Goal: Answer question/provide support: Share knowledge or assist other users

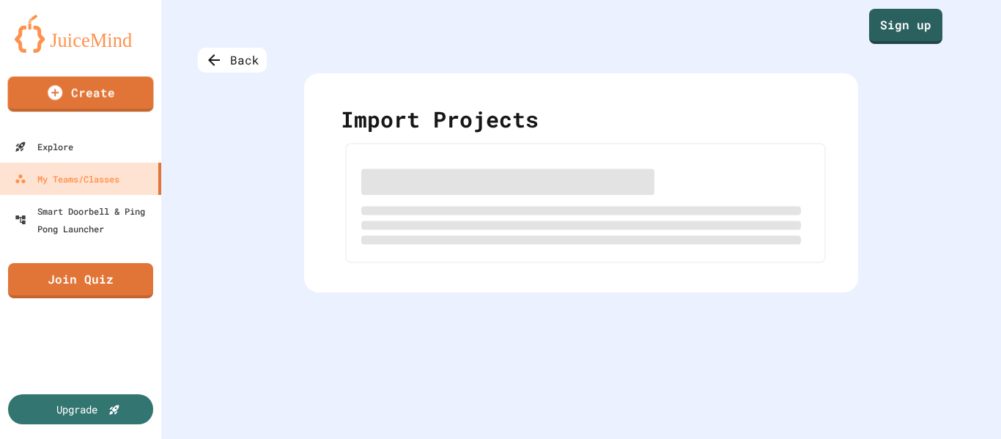
click at [57, 44] on img at bounding box center [81, 34] width 132 height 38
click at [869, 26] on link "Sign up" at bounding box center [906, 25] width 74 height 36
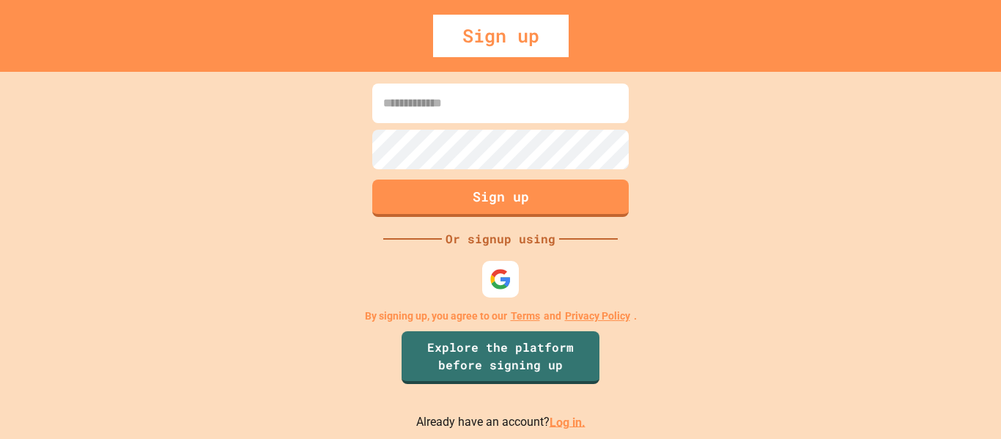
click at [562, 430] on p "Already have an account? Log in." at bounding box center [500, 422] width 169 height 18
click at [562, 426] on link "Log in." at bounding box center [568, 422] width 36 height 14
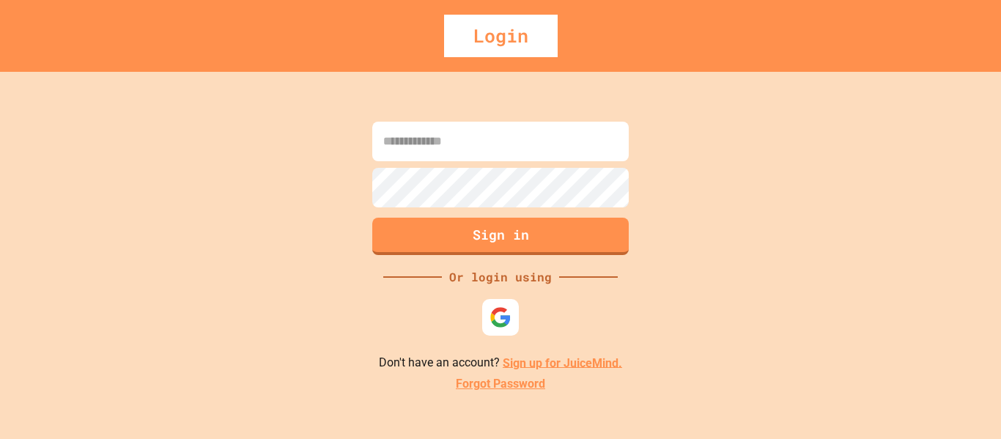
click at [396, 140] on input at bounding box center [500, 142] width 257 height 40
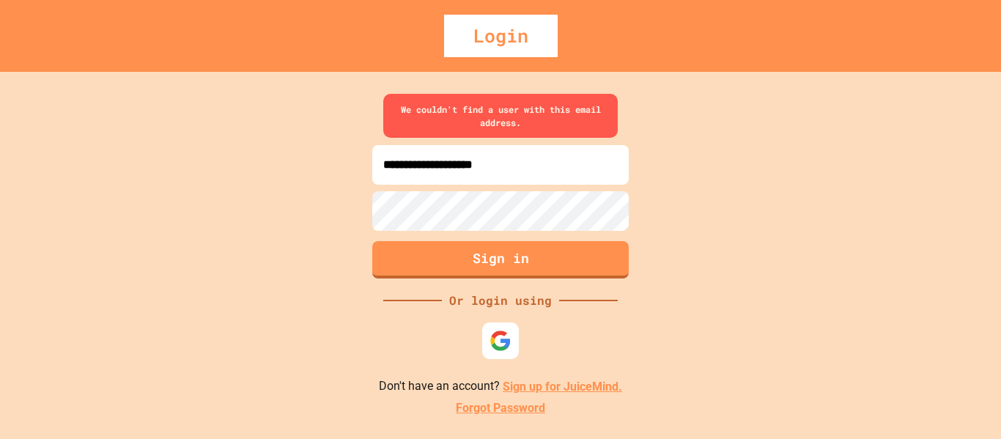
click at [586, 183] on input "**********" at bounding box center [500, 165] width 257 height 40
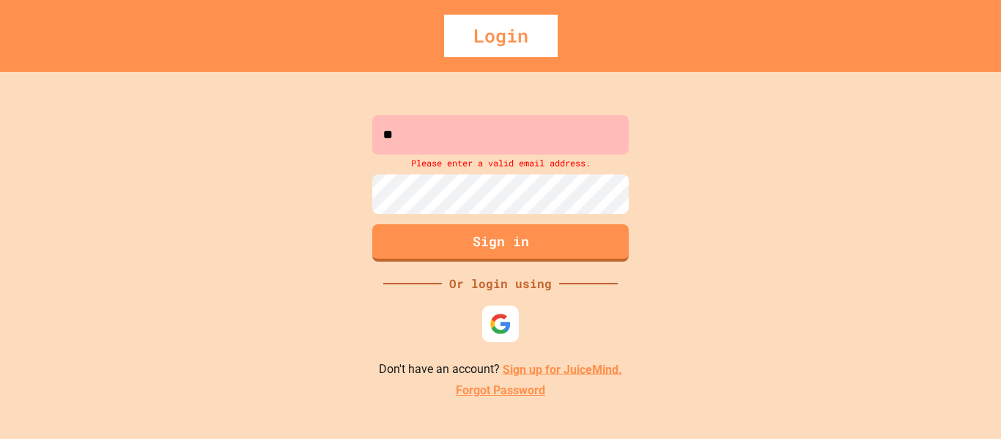
type input "*"
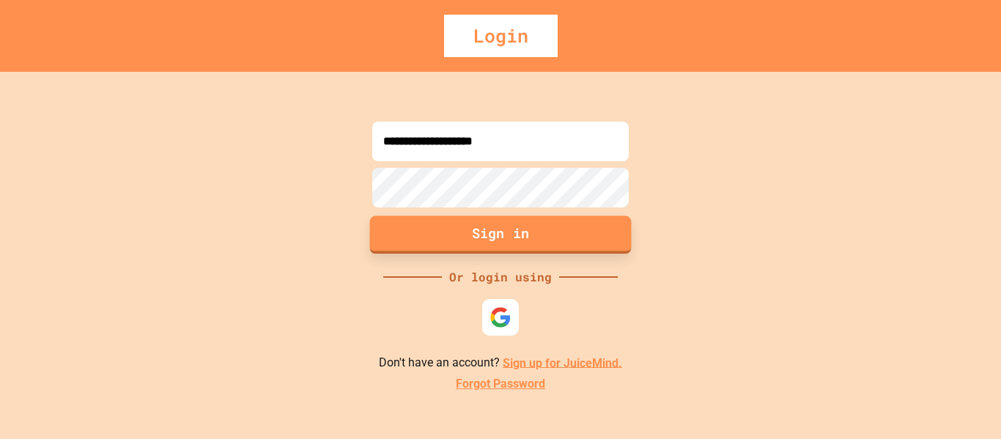
type input "**********"
click at [574, 238] on button "Sign in" at bounding box center [501, 235] width 262 height 38
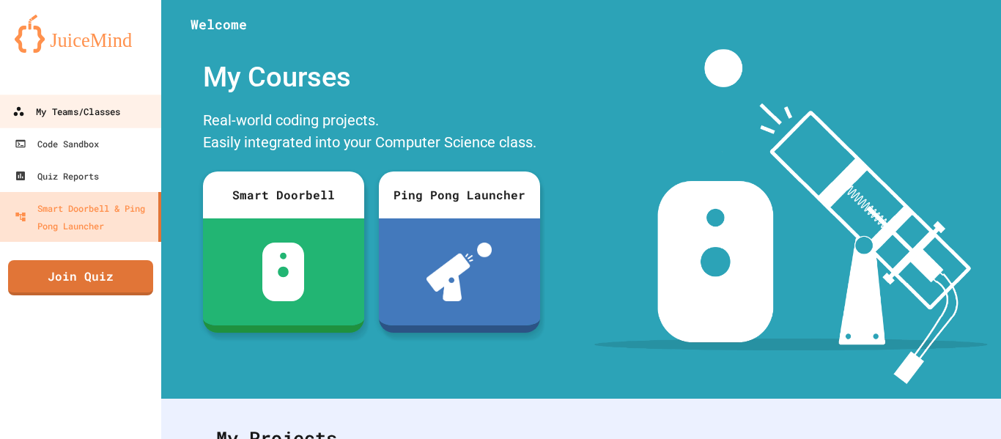
click at [51, 107] on div "My Teams/Classes" at bounding box center [66, 112] width 108 height 18
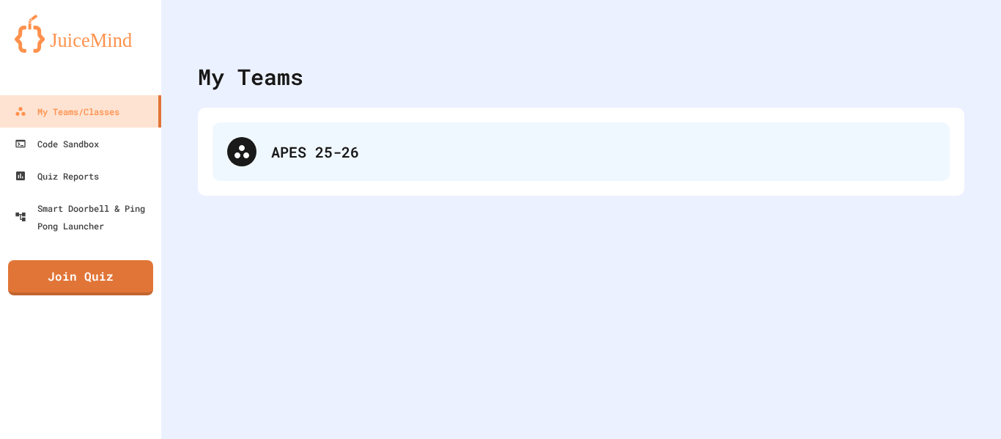
click at [269, 144] on div "APES 25-26" at bounding box center [581, 151] width 737 height 59
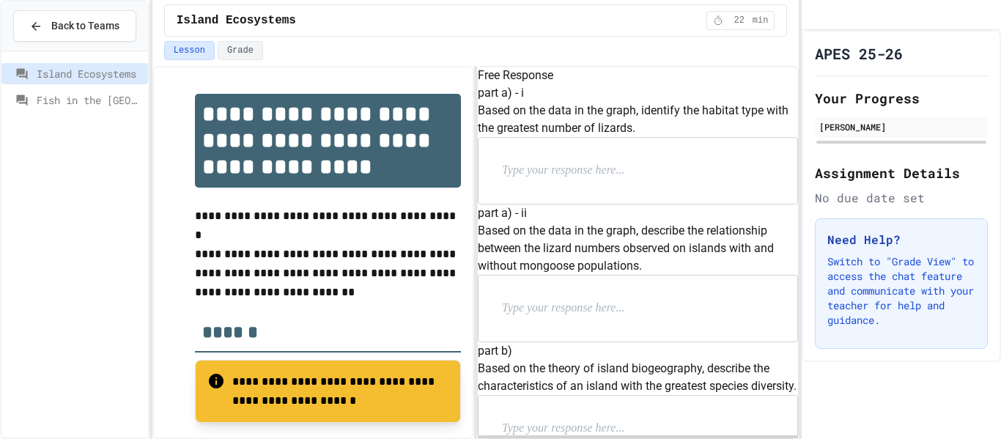
click at [79, 97] on span "Fish in the [GEOGRAPHIC_DATA]" at bounding box center [90, 99] width 106 height 15
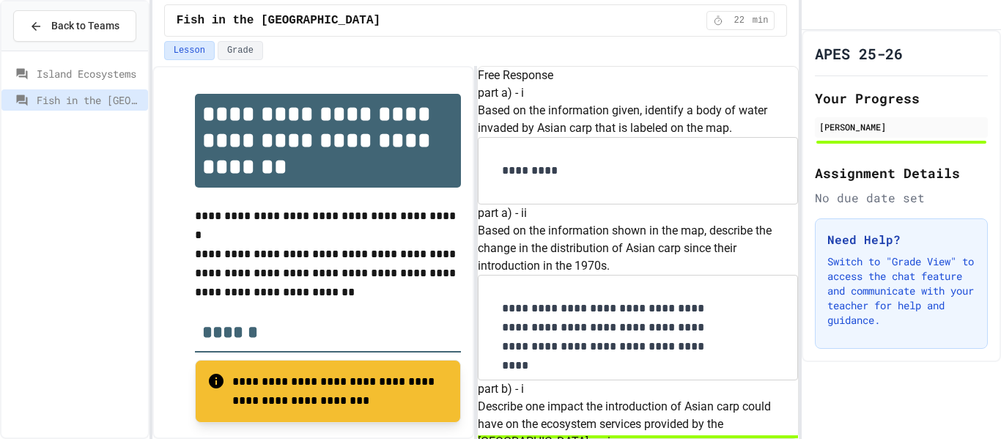
click at [79, 77] on span "Island Ecosystems" at bounding box center [90, 73] width 106 height 15
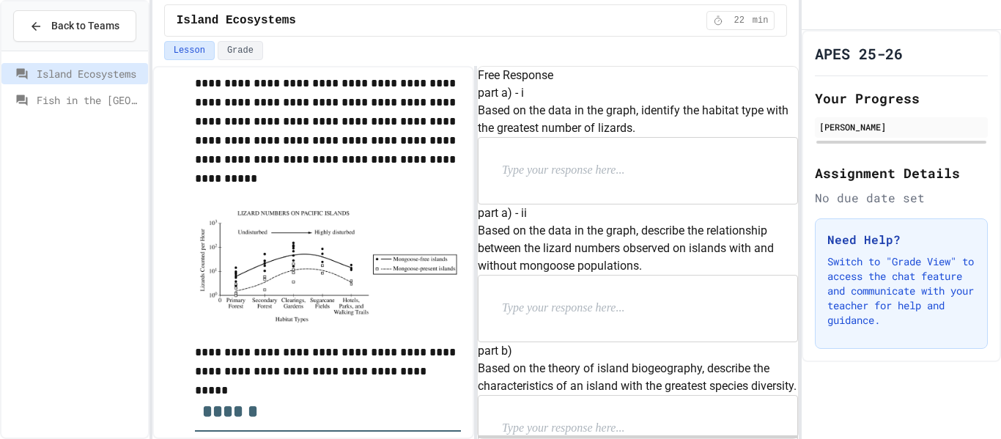
scroll to position [410, 0]
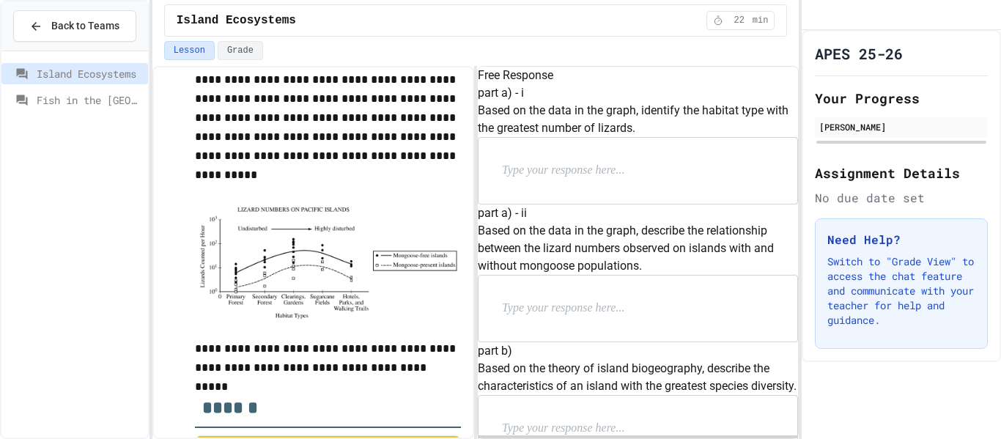
click at [552, 180] on p at bounding box center [597, 170] width 191 height 19
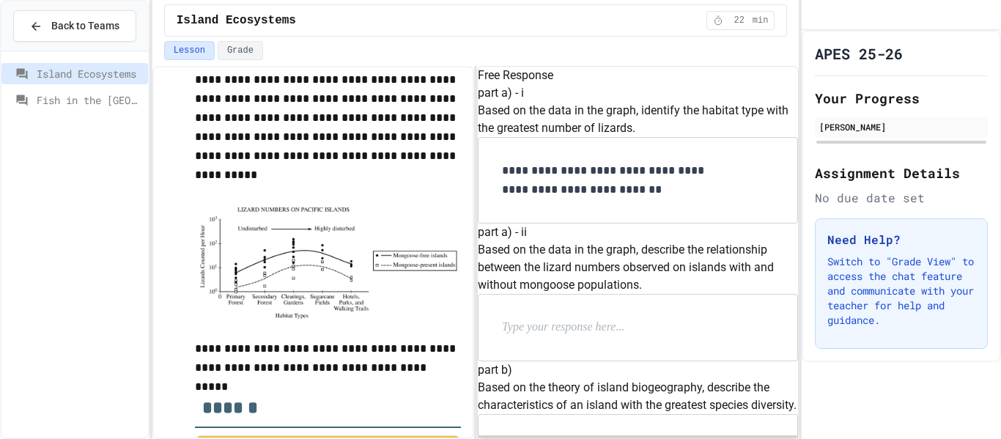
click at [628, 199] on p "**********" at bounding box center [608, 180] width 213 height 38
click at [651, 199] on p "**********" at bounding box center [608, 180] width 213 height 38
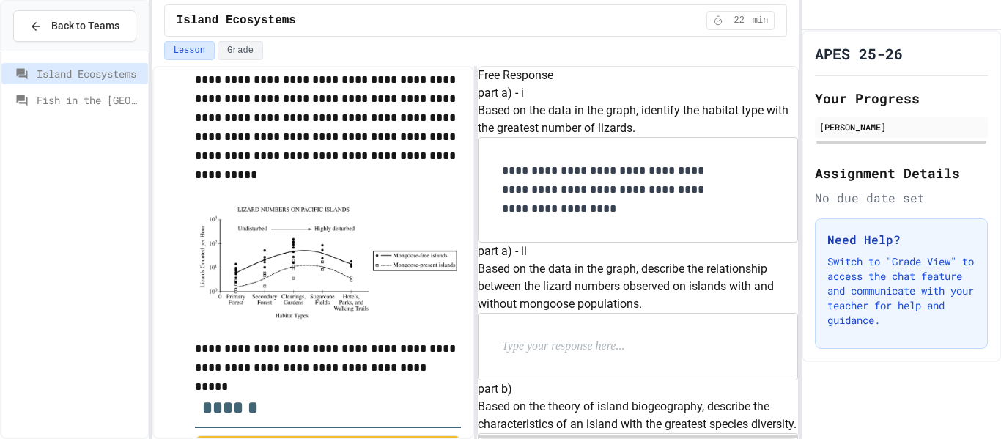
scroll to position [190, 0]
click at [660, 337] on p at bounding box center [597, 346] width 191 height 19
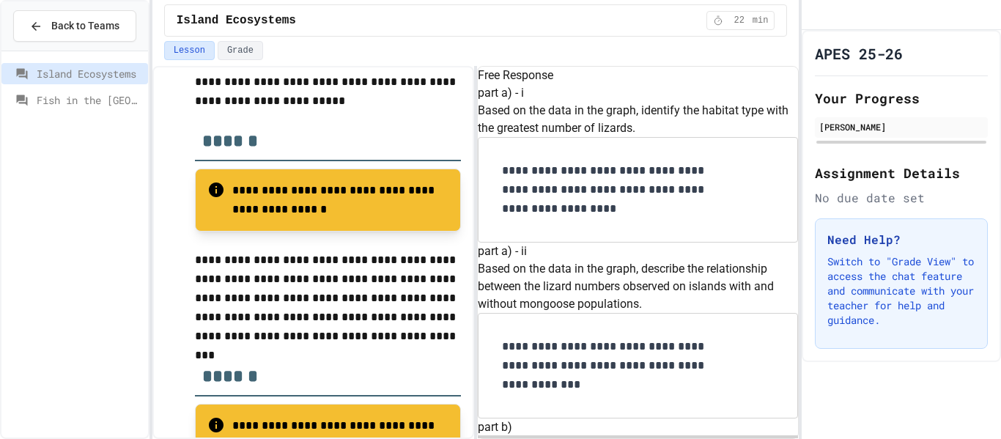
scroll to position [433, 0]
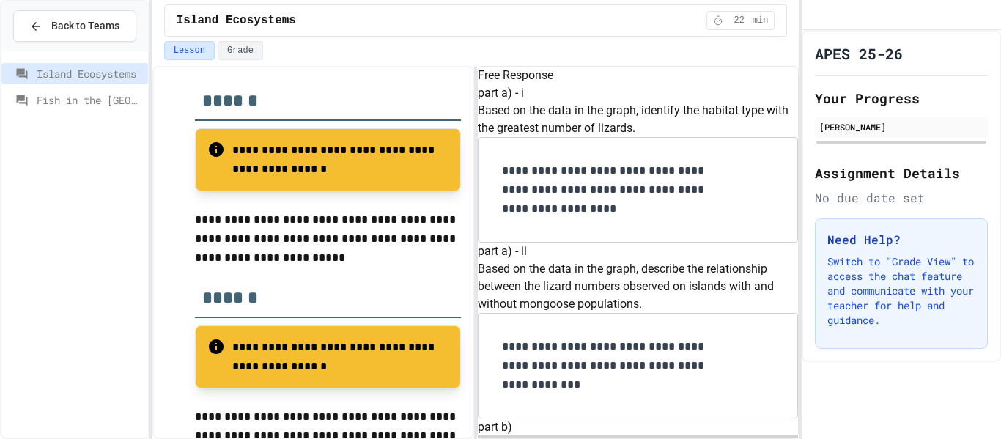
scroll to position [837, 0]
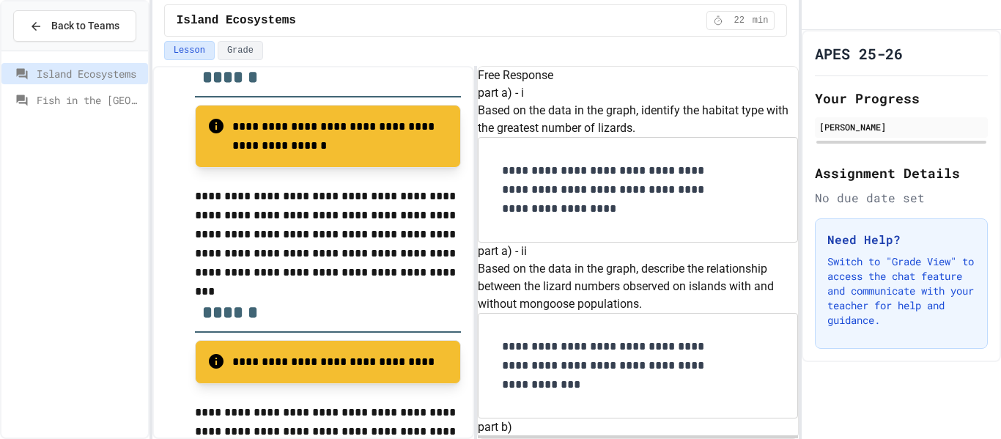
scroll to position [1093, 0]
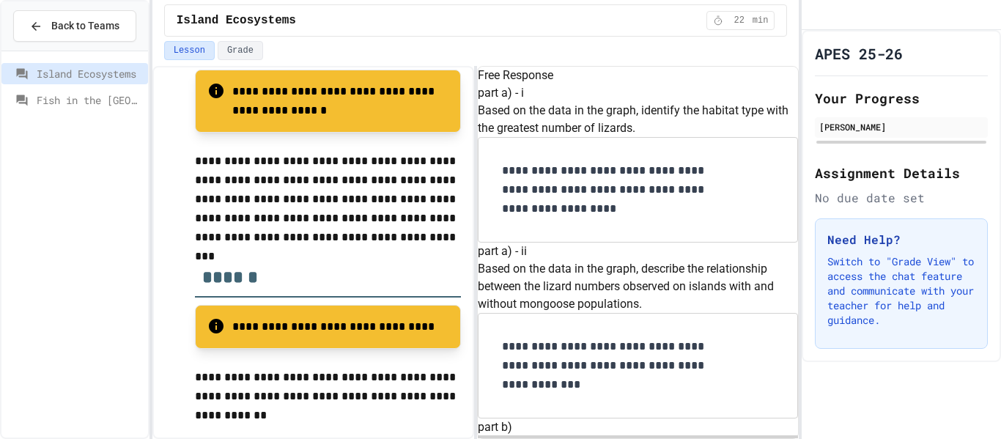
scroll to position [1873, 0]
